Goal: Task Accomplishment & Management: Manage account settings

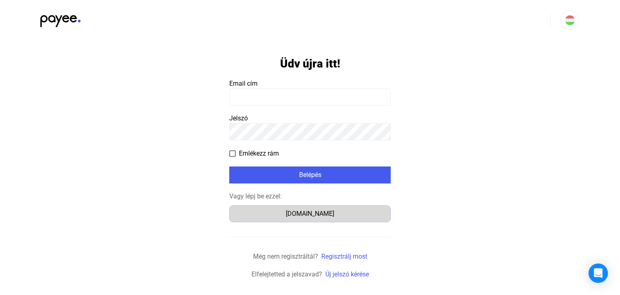
click at [318, 215] on div "[DOMAIN_NAME]" at bounding box center [310, 214] width 156 height 10
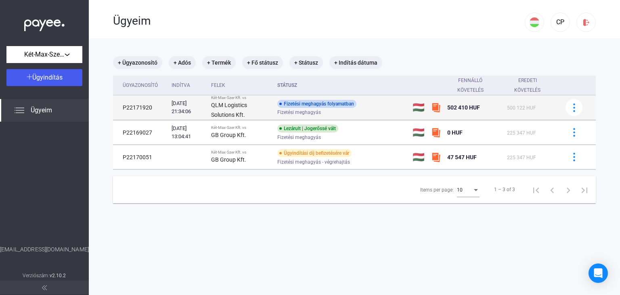
click at [546, 113] on td "500 122 HUF" at bounding box center [531, 107] width 55 height 25
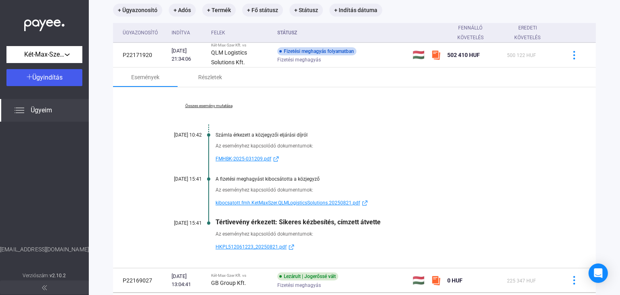
scroll to position [81, 0]
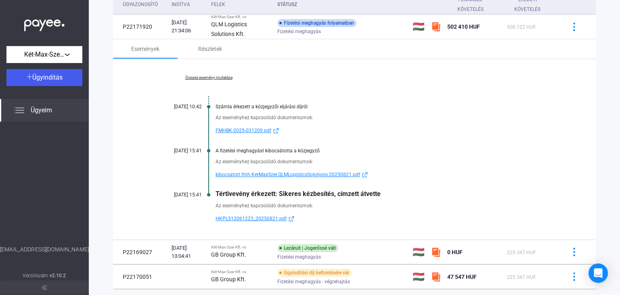
click at [268, 217] on span "HKPL512061223_20250821.pdf" at bounding box center [251, 219] width 71 height 10
click at [267, 219] on span "HKPL512061223_20250821.pdf" at bounding box center [251, 219] width 71 height 10
click at [261, 175] on span "kibocsatott.fmh.KetMaxSzer.QLMLogisticsSolutions.20250821.pdf" at bounding box center [288, 175] width 145 height 10
click at [247, 128] on span "FMHBK-2025-031209.pdf" at bounding box center [244, 131] width 56 height 10
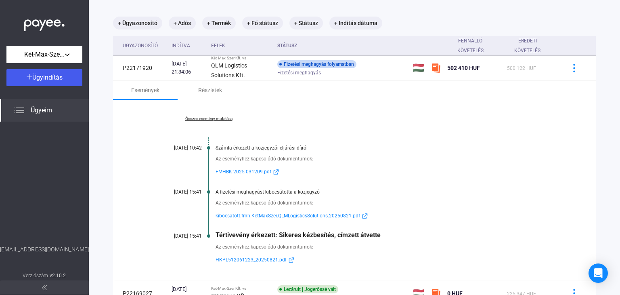
scroll to position [0, 0]
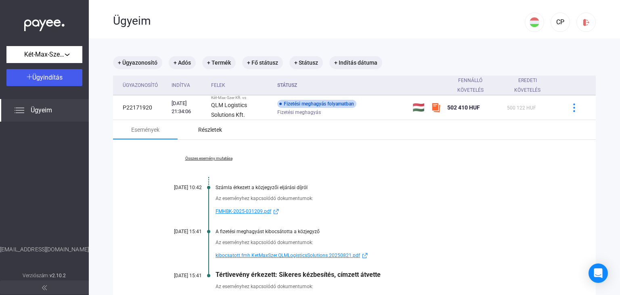
click at [220, 128] on div "Részletek" at bounding box center [210, 130] width 24 height 10
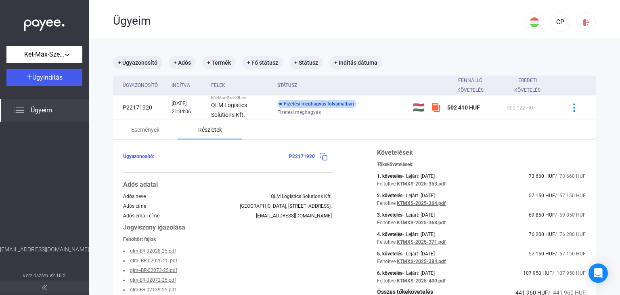
scroll to position [121, 0]
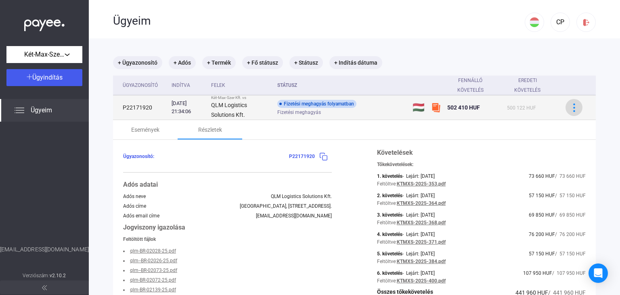
click at [570, 110] on img at bounding box center [574, 107] width 8 height 8
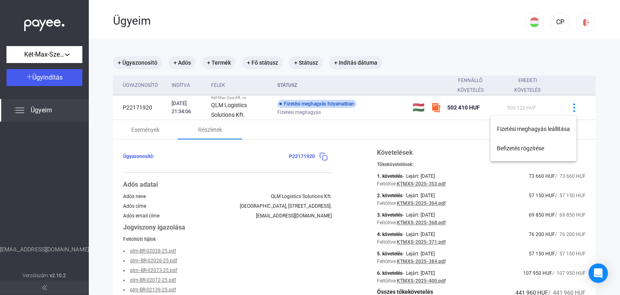
click at [293, 155] on div at bounding box center [310, 147] width 620 height 295
click at [323, 156] on img at bounding box center [323, 156] width 8 height 8
click at [320, 157] on img at bounding box center [323, 156] width 8 height 8
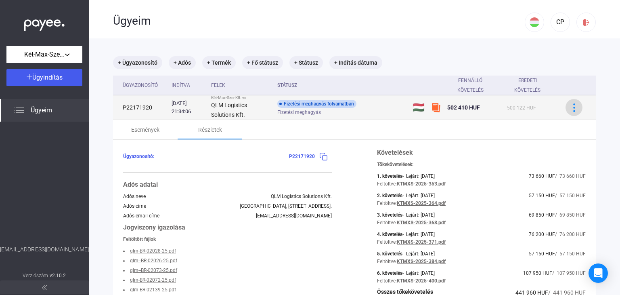
click at [570, 108] on img at bounding box center [574, 107] width 8 height 8
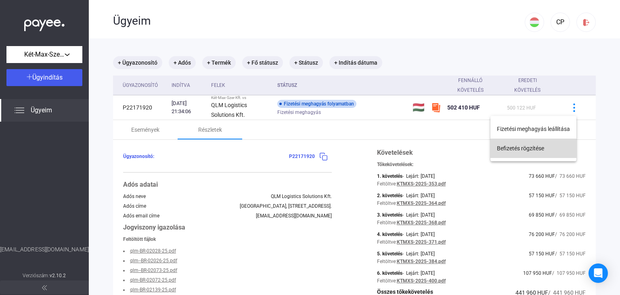
click at [516, 146] on button "Befizetés rögzítése" at bounding box center [534, 147] width 86 height 19
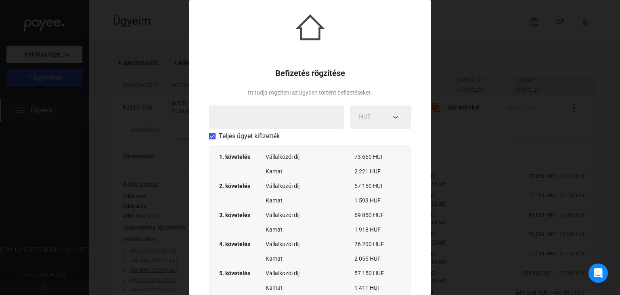
scroll to position [8, 0]
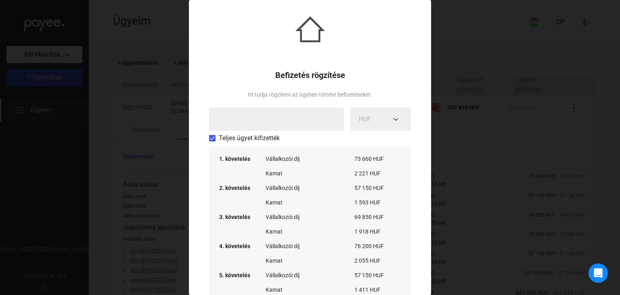
click at [203, 136] on div "Befizetés rögzítése Itt tudja rögzíteni az ügyben történt befizetéseket. HUF Te…" at bounding box center [310, 204] width 242 height 424
click at [212, 139] on span at bounding box center [212, 138] width 6 height 6
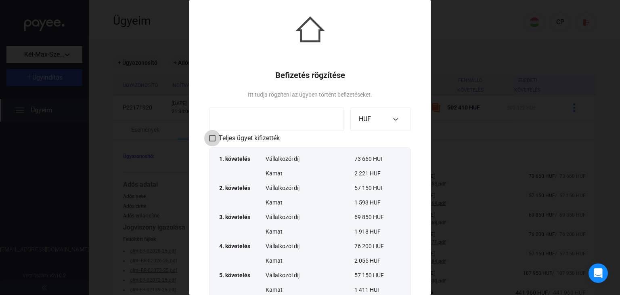
click at [210, 139] on span at bounding box center [212, 138] width 6 height 6
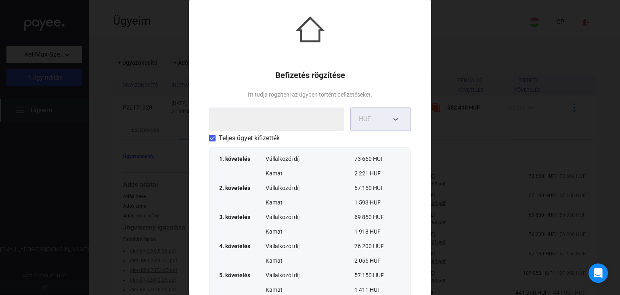
click at [369, 107] on div "Befizetés rögzítése Itt tudja rögzíteni az ügyben történt befizetéseket. HUF Te…" at bounding box center [310, 204] width 242 height 424
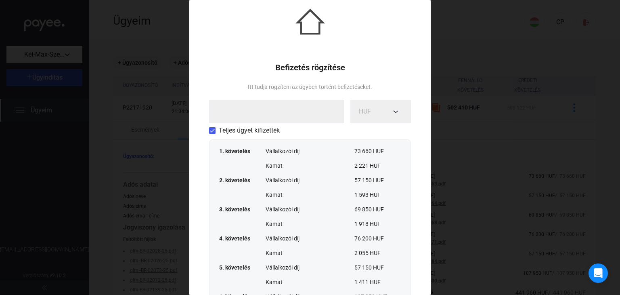
scroll to position [0, 0]
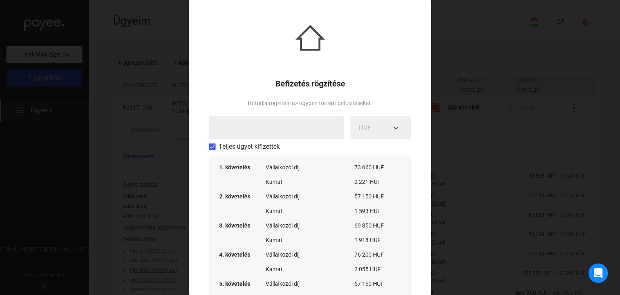
click at [323, 200] on div "Vállalkozói díj" at bounding box center [310, 196] width 89 height 8
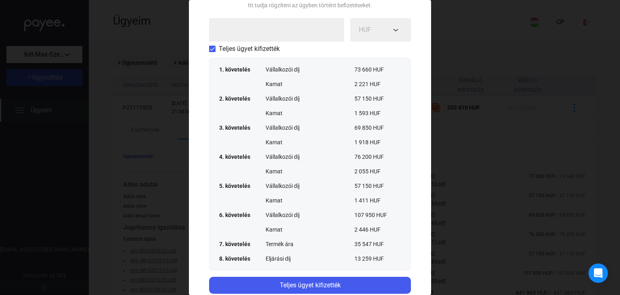
scroll to position [130, 0]
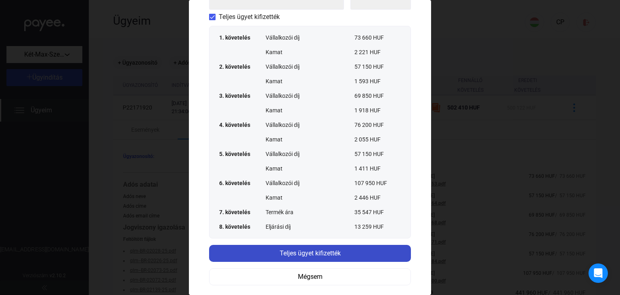
click at [323, 259] on button "Teljes ügyet kifizették" at bounding box center [310, 253] width 202 height 17
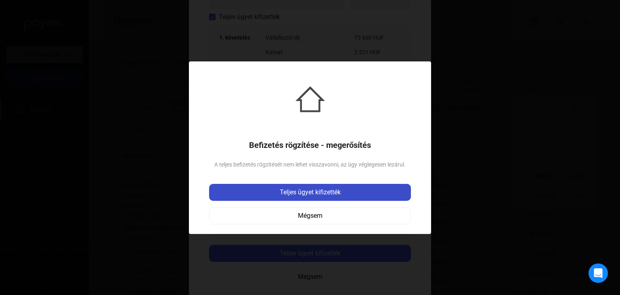
click at [299, 194] on div "Teljes ügyet kifizették" at bounding box center [310, 192] width 197 height 10
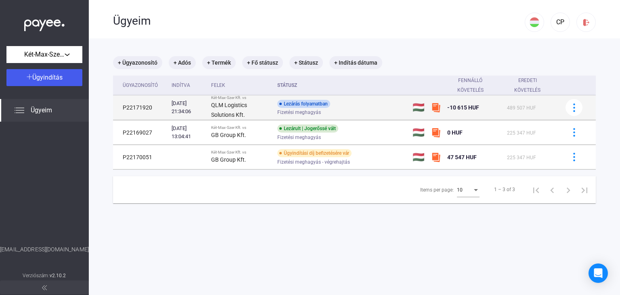
click at [485, 115] on td "-10 615 HUF" at bounding box center [473, 107] width 59 height 25
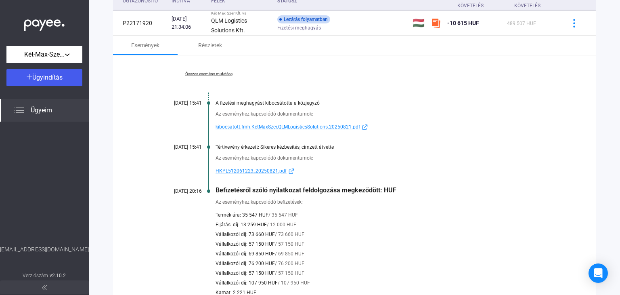
scroll to position [0, 0]
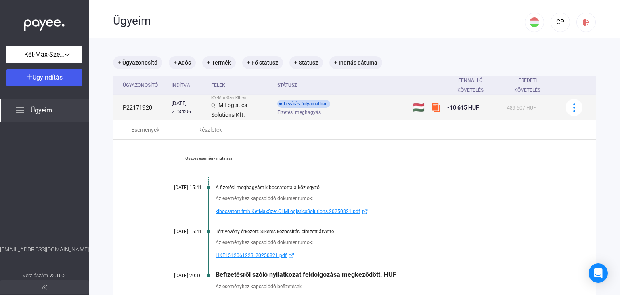
click at [469, 105] on span "-10 615 HUF" at bounding box center [463, 107] width 32 height 6
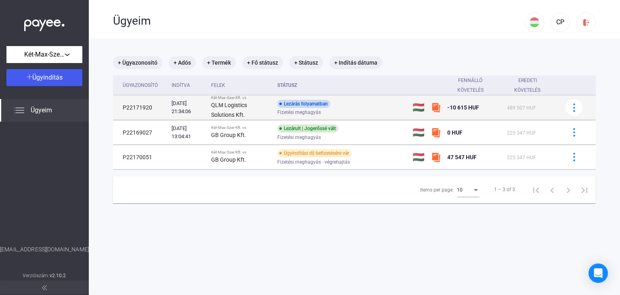
click at [476, 110] on div "-10 615 HUF" at bounding box center [473, 108] width 53 height 10
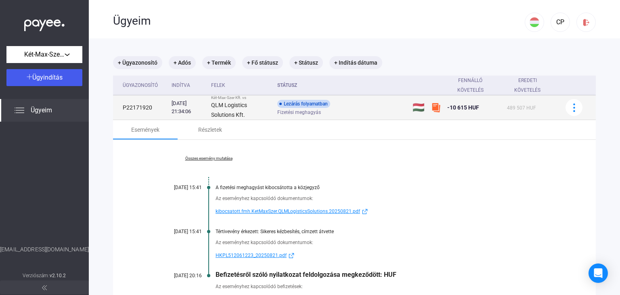
click at [358, 110] on div "Fizetési meghagyás" at bounding box center [341, 112] width 129 height 6
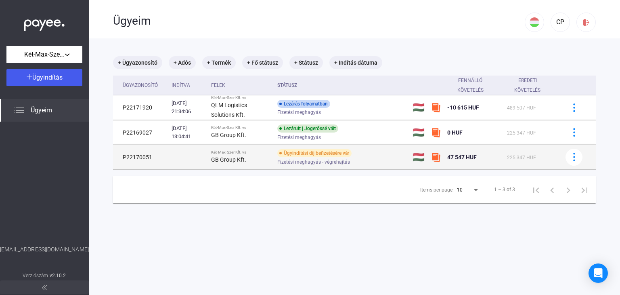
click at [379, 157] on div "Ügyindítási díj befizetésére vár Fizetési meghagyás - végrehajtás" at bounding box center [341, 157] width 129 height 16
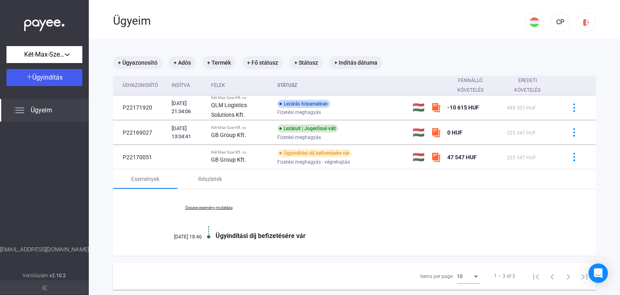
scroll to position [38, 0]
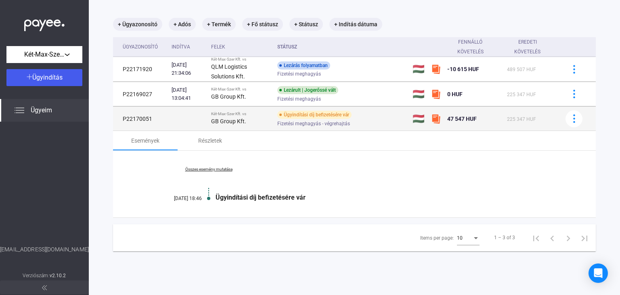
click at [372, 119] on div "Ügyindítási díj befizetésére vár Fizetési meghagyás - végrehajtás" at bounding box center [341, 119] width 129 height 16
